Goal: Navigation & Orientation: Find specific page/section

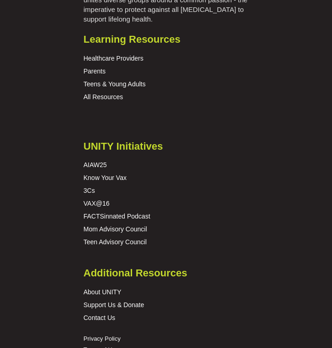
scroll to position [1701, 0]
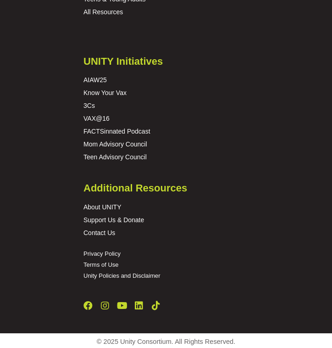
click at [112, 200] on div "About UNITY Support Us & Donate Contact Us" at bounding box center [166, 221] width 184 height 53
click at [112, 206] on link "About UNITY" at bounding box center [102, 206] width 38 height 7
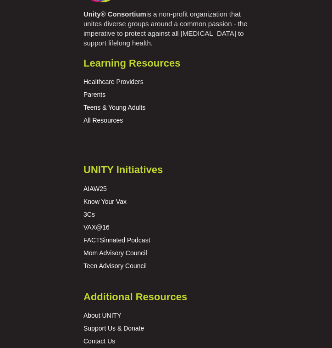
scroll to position [4900, 0]
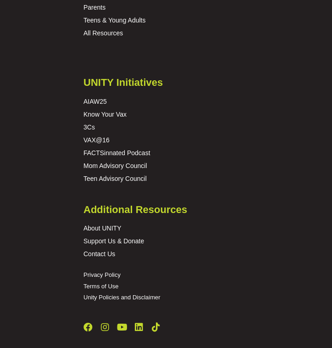
click at [101, 222] on p "About UNITY Support Us & Donate Contact Us" at bounding box center [165, 241] width 165 height 39
click at [100, 224] on link "About UNITY" at bounding box center [102, 227] width 38 height 7
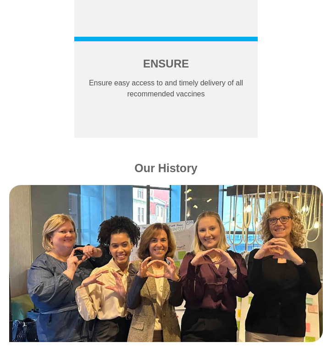
scroll to position [941, 0]
